Goal: Find specific page/section: Find specific page/section

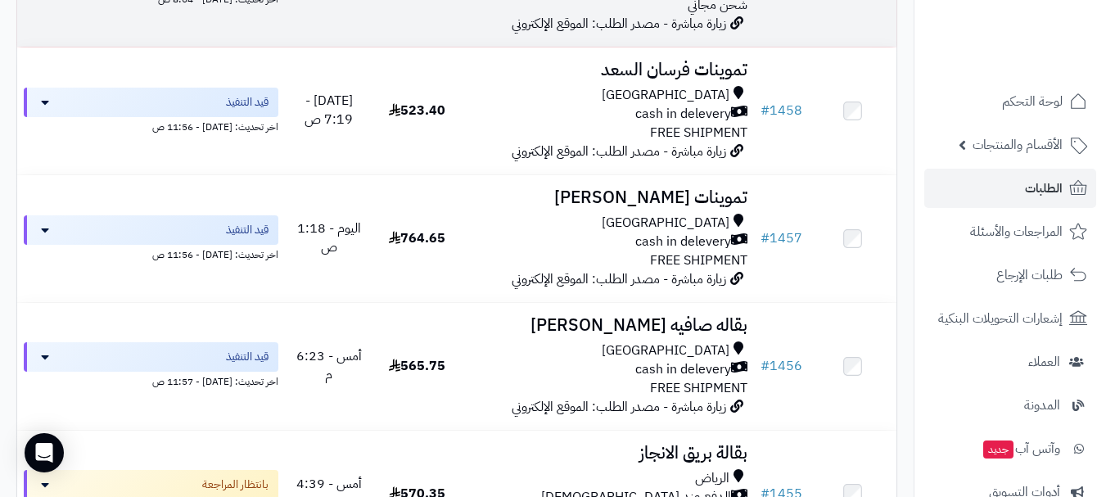
scroll to position [1228, 0]
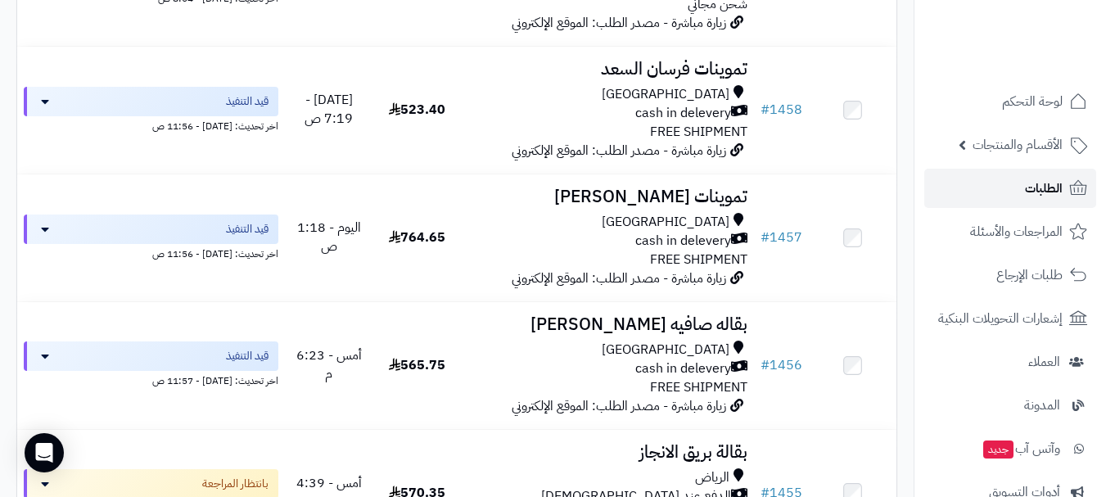
click at [995, 187] on link "الطلبات" at bounding box center [1010, 188] width 172 height 39
